Goal: Task Accomplishment & Management: Use online tool/utility

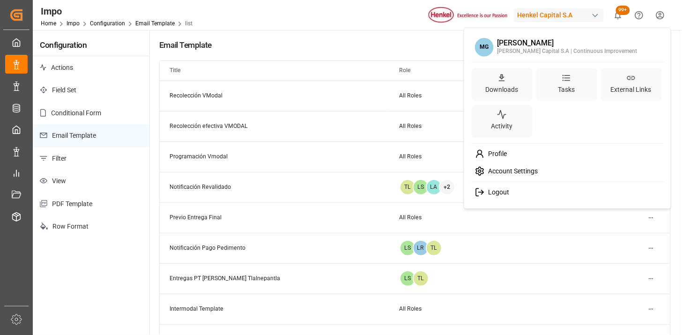
click at [665, 15] on html "Created by potrace 1.15, written by Peter Selinger 2001-2017 Created by potrace…" at bounding box center [341, 167] width 682 height 335
click at [572, 82] on div "Tasks" at bounding box center [567, 89] width 21 height 14
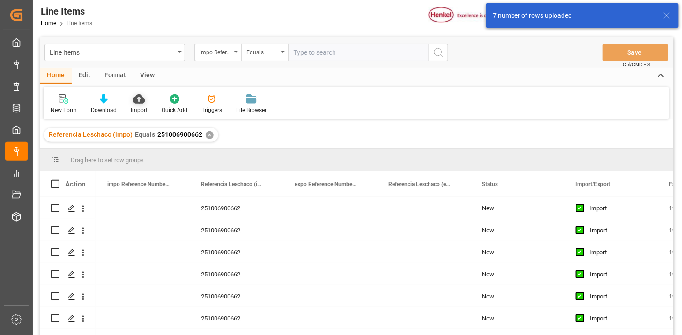
click at [136, 102] on icon at bounding box center [139, 98] width 12 height 9
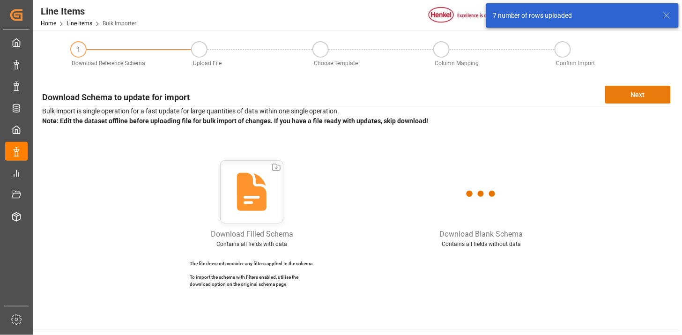
click at [621, 97] on button "Next" at bounding box center [638, 95] width 66 height 18
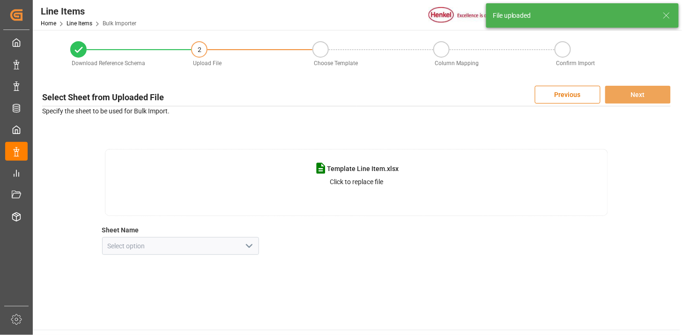
click at [246, 245] on icon "open menu" at bounding box center [249, 245] width 11 height 11
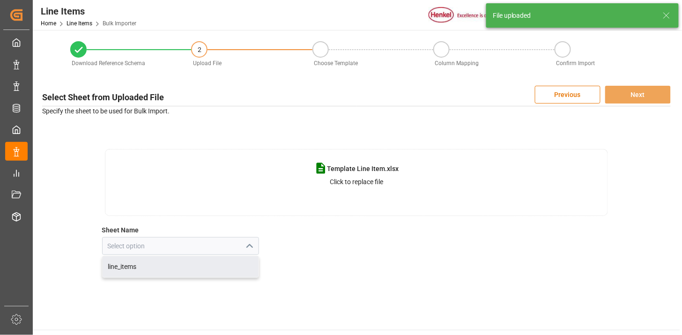
drag, startPoint x: 177, startPoint y: 273, endPoint x: 277, endPoint y: 249, distance: 103.5
click at [177, 274] on div "line_items" at bounding box center [181, 266] width 156 height 21
type input "line_items"
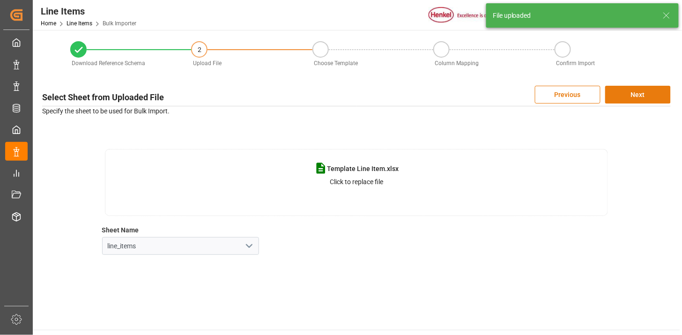
click at [657, 94] on button "Next" at bounding box center [638, 95] width 66 height 18
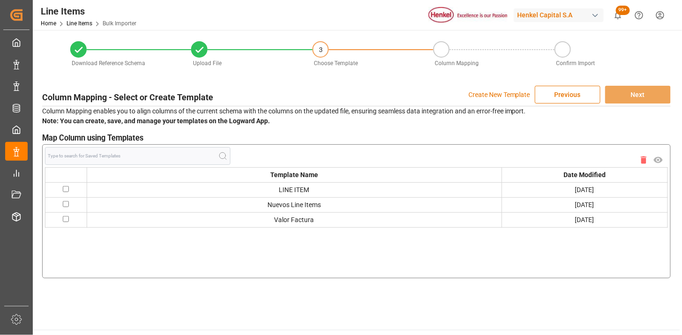
click at [66, 186] on input "checkbox" at bounding box center [66, 189] width 6 height 6
checkbox input "true"
click at [650, 92] on button "Next" at bounding box center [638, 95] width 66 height 18
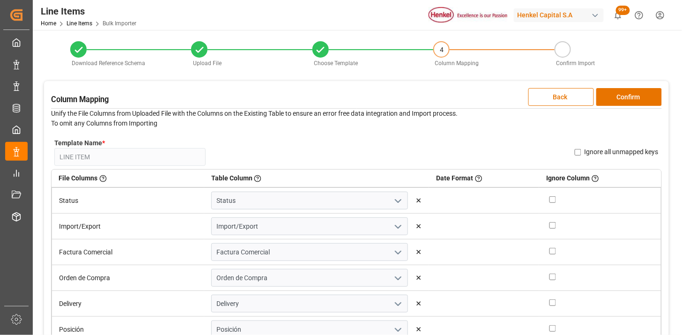
scroll to position [52, 0]
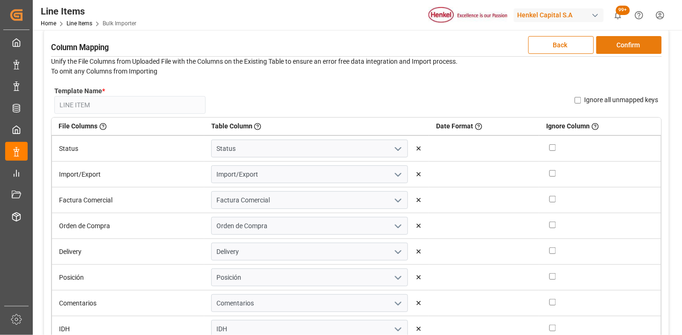
click at [633, 45] on button "Confirm" at bounding box center [629, 45] width 66 height 18
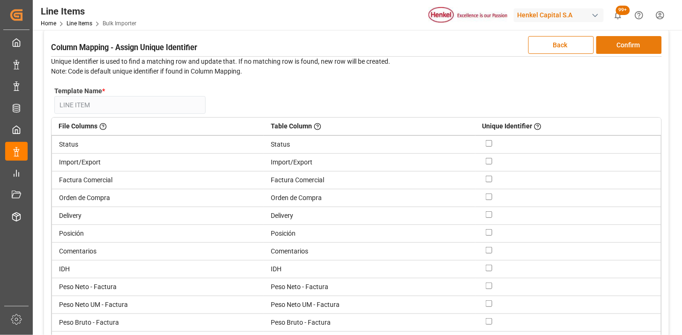
click at [633, 45] on button "Confirm" at bounding box center [629, 45] width 66 height 18
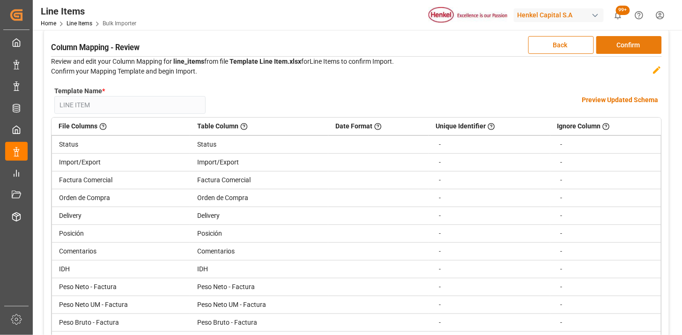
click at [633, 45] on button "Confirm" at bounding box center [629, 45] width 66 height 18
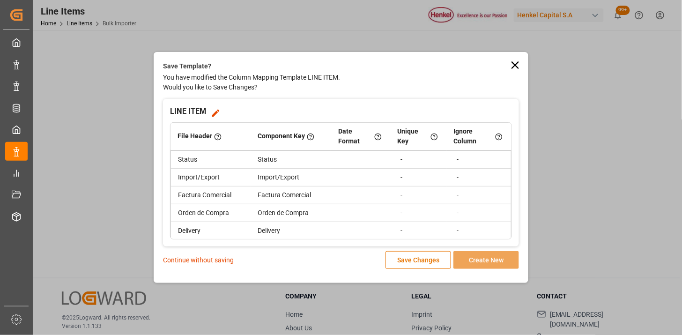
click at [208, 264] on p "Continue without saving" at bounding box center [198, 260] width 71 height 10
drag, startPoint x: 209, startPoint y: 264, endPoint x: 215, endPoint y: 260, distance: 7.4
click at [215, 259] on p "Continue without saving" at bounding box center [198, 260] width 71 height 10
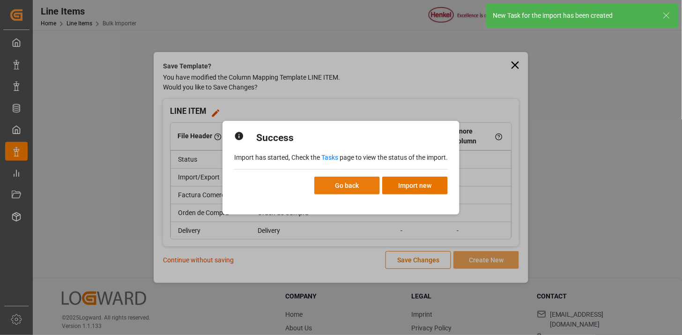
click at [350, 185] on button "Go back" at bounding box center [347, 186] width 66 height 18
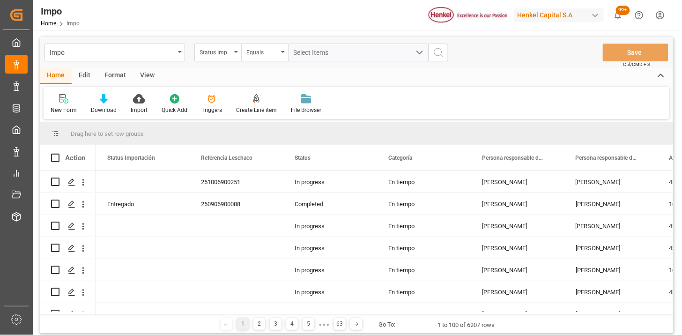
drag, startPoint x: 143, startPoint y: 74, endPoint x: 120, endPoint y: 86, distance: 25.8
click at [142, 75] on div "View" at bounding box center [147, 76] width 29 height 16
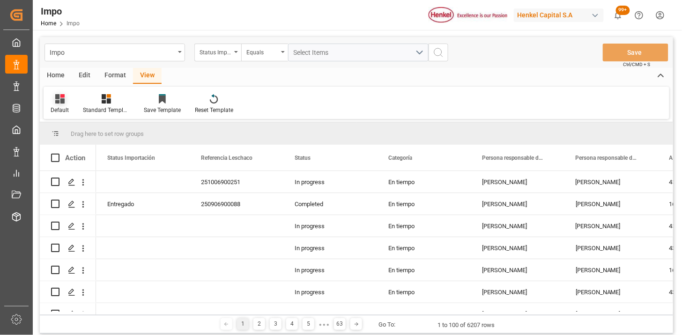
click at [69, 104] on div "Default" at bounding box center [60, 104] width 32 height 21
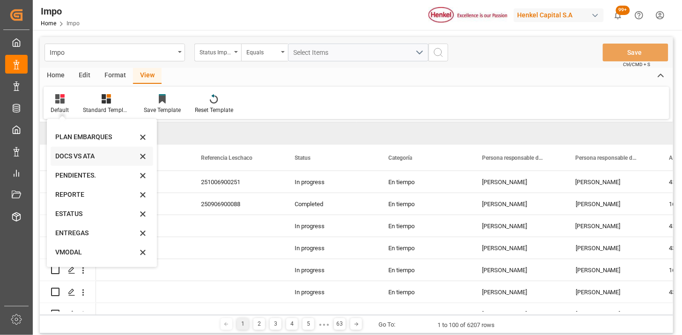
scroll to position [52, 0]
drag, startPoint x: 85, startPoint y: 178, endPoint x: 417, endPoint y: 75, distance: 348.2
click at [85, 178] on div "REPORTE" at bounding box center [96, 177] width 82 height 10
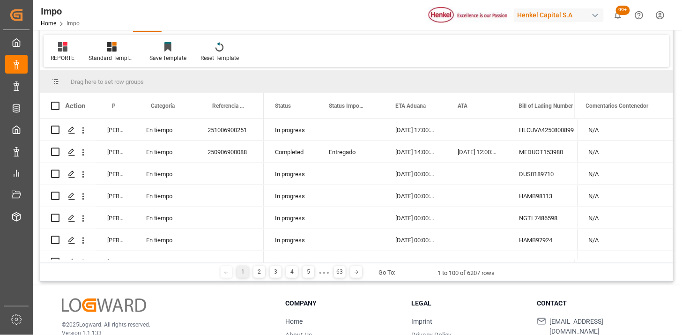
scroll to position [104, 0]
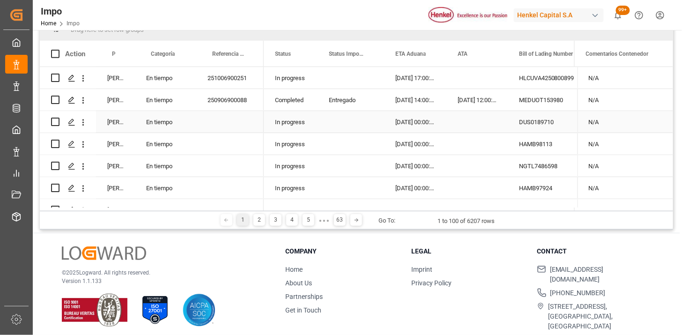
click at [364, 121] on div "Press SPACE to select this row." at bounding box center [351, 122] width 67 height 22
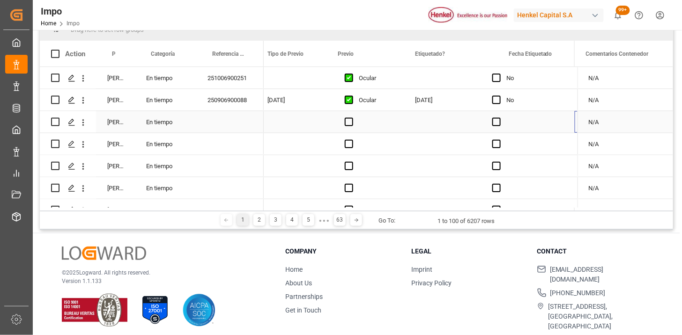
scroll to position [0, 0]
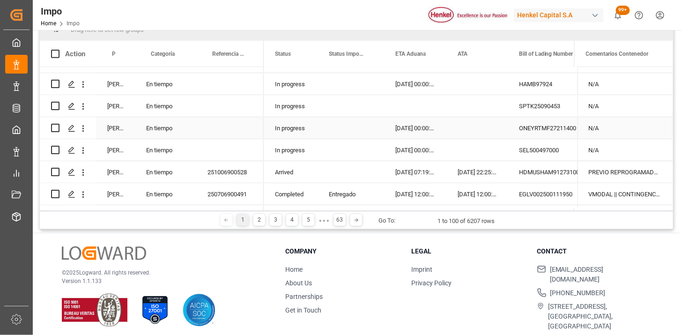
click at [382, 106] on div "Press SPACE to select this row." at bounding box center [351, 106] width 67 height 22
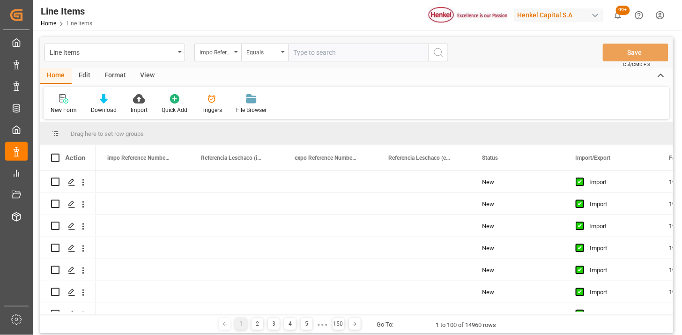
click at [148, 69] on div "View" at bounding box center [147, 76] width 29 height 16
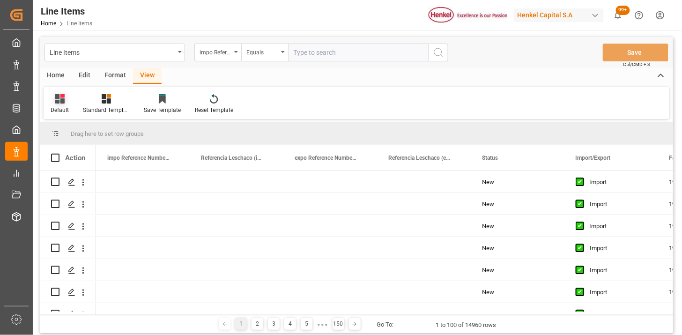
click at [64, 104] on div "Default" at bounding box center [60, 104] width 32 height 21
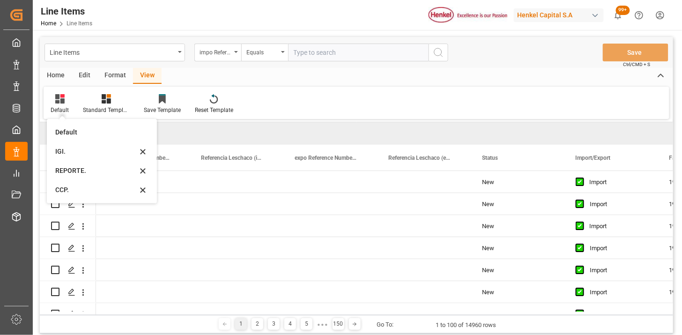
drag, startPoint x: 75, startPoint y: 173, endPoint x: 289, endPoint y: 59, distance: 242.1
click at [75, 174] on div "REPORTE." at bounding box center [96, 171] width 82 height 10
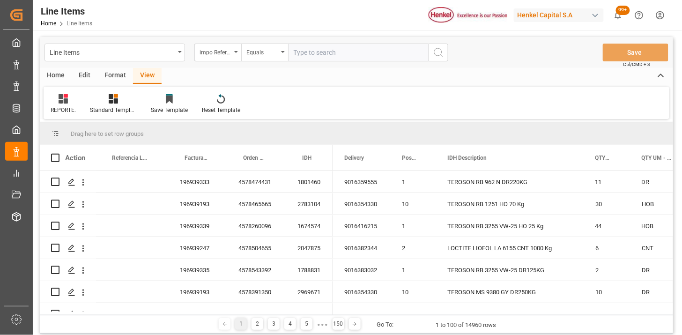
scroll to position [52, 0]
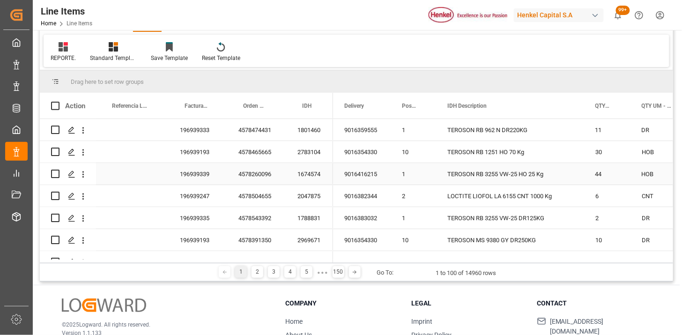
click at [292, 174] on div "1674574" at bounding box center [309, 174] width 47 height 22
drag, startPoint x: 407, startPoint y: 260, endPoint x: 456, endPoint y: 264, distance: 49.4
click at [456, 264] on div "Drag here to set row groups Drag here to set column labels Action Referencia Le…" at bounding box center [356, 175] width 633 height 211
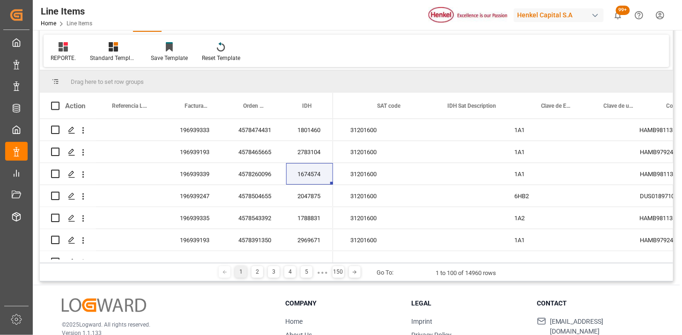
scroll to position [0, 0]
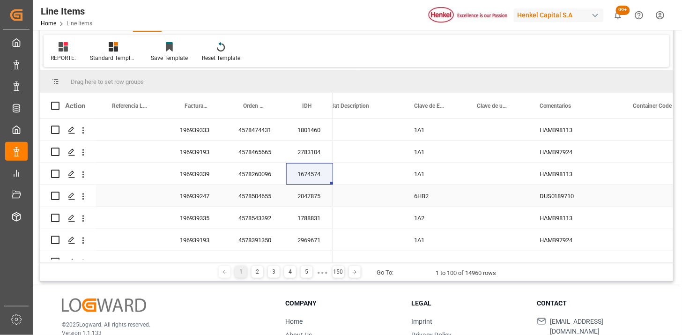
click at [565, 175] on div "HAMB98113" at bounding box center [575, 174] width 94 height 22
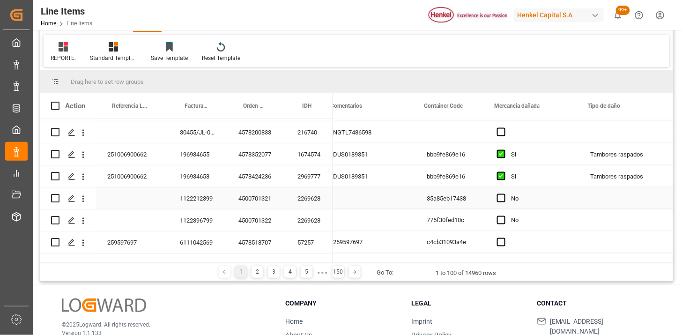
click at [139, 178] on div "251006900662" at bounding box center [132, 176] width 73 height 22
click at [157, 104] on span at bounding box center [153, 106] width 8 height 8
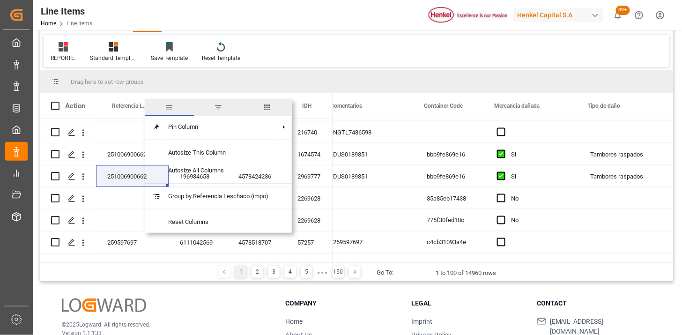
click at [222, 107] on span "filter" at bounding box center [218, 107] width 8 height 8
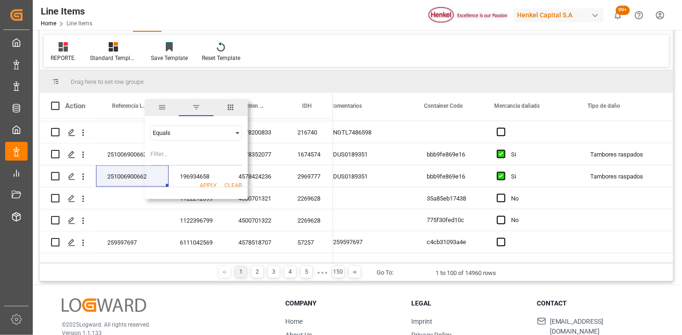
type input "251006900662"
click at [209, 186] on div "251006900662 196934658 4578424236 2969777" at bounding box center [186, 176] width 293 height 22
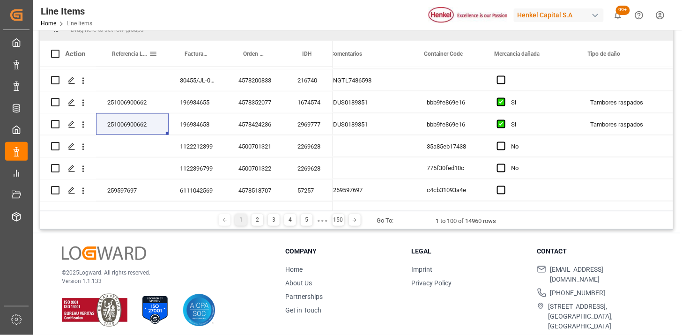
click at [153, 53] on span at bounding box center [153, 54] width 8 height 8
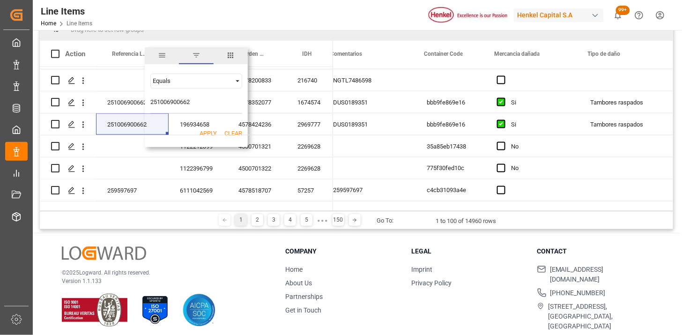
click at [203, 136] on button "Apply" at bounding box center [208, 133] width 17 height 9
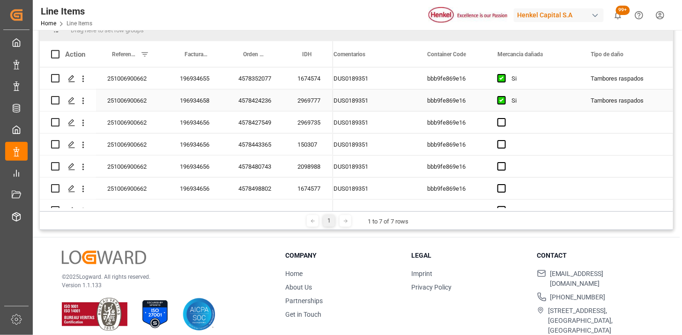
click at [320, 97] on div "2969777" at bounding box center [309, 100] width 47 height 22
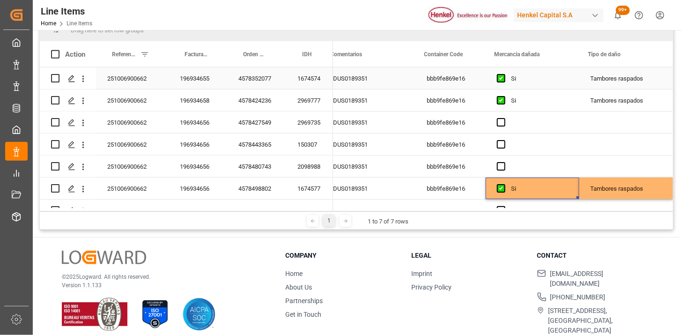
click at [502, 80] on span "Press SPACE to select this row." at bounding box center [501, 78] width 8 height 8
click at [504, 74] on input "Press SPACE to select this row." at bounding box center [504, 74] width 0 height 0
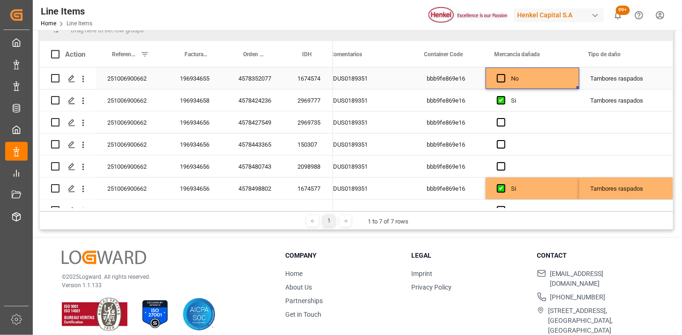
click at [620, 80] on div "Tambores raspados" at bounding box center [626, 79] width 71 height 22
click at [621, 80] on div "Tambores raspados" at bounding box center [626, 79] width 71 height 22
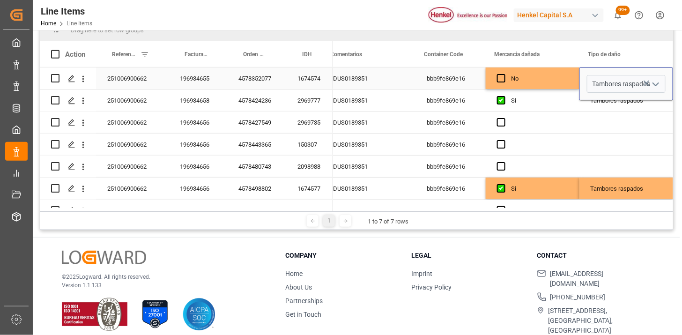
click at [642, 87] on icon "Press SPACE to select this row." at bounding box center [647, 83] width 10 height 10
click at [563, 81] on div "No" at bounding box center [539, 79] width 57 height 22
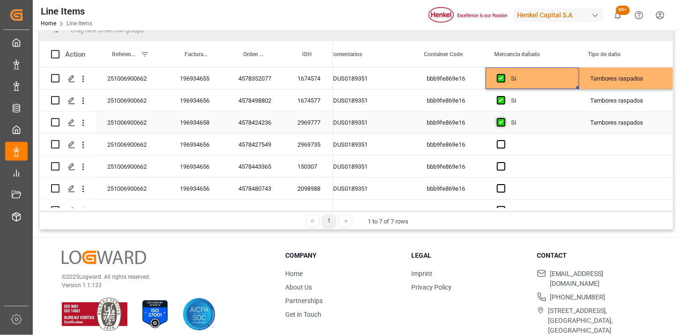
click at [499, 123] on span "Press SPACE to select this row." at bounding box center [501, 122] width 8 height 8
click at [504, 118] on input "Press SPACE to select this row." at bounding box center [504, 118] width 0 height 0
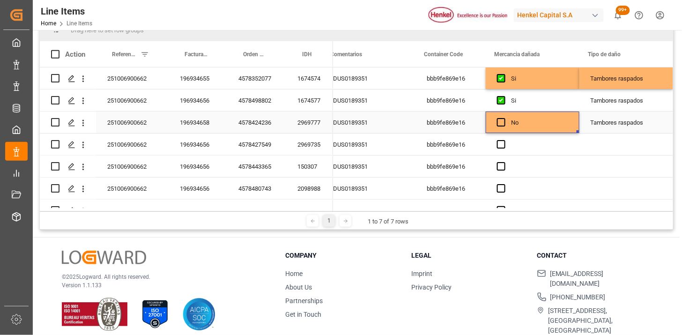
click at [617, 122] on div "Tambores raspados" at bounding box center [626, 123] width 71 height 22
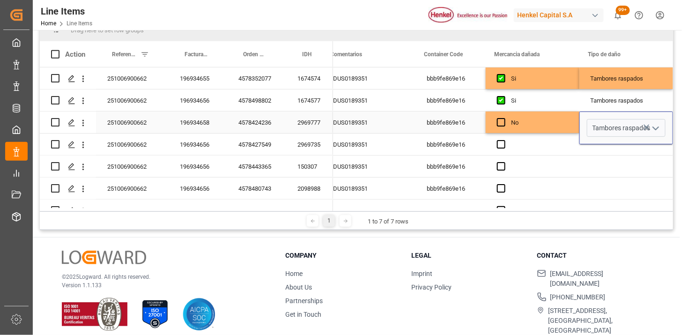
click at [644, 129] on div "Tambores raspados" at bounding box center [626, 128] width 79 height 18
click at [643, 128] on icon "Press SPACE to select this row." at bounding box center [647, 127] width 10 height 10
click at [550, 127] on div "No" at bounding box center [539, 123] width 57 height 22
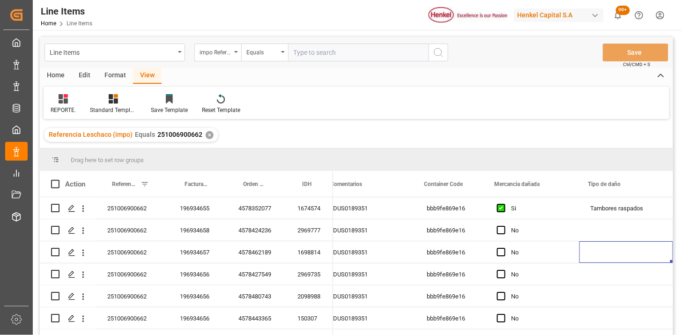
click at [208, 134] on div "✕" at bounding box center [210, 135] width 8 height 8
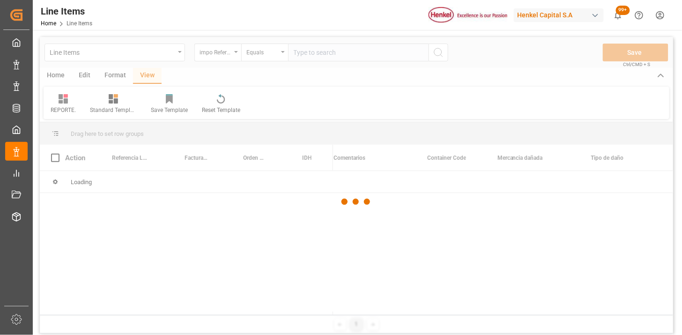
scroll to position [0, 1134]
